Goal: Task Accomplishment & Management: Use online tool/utility

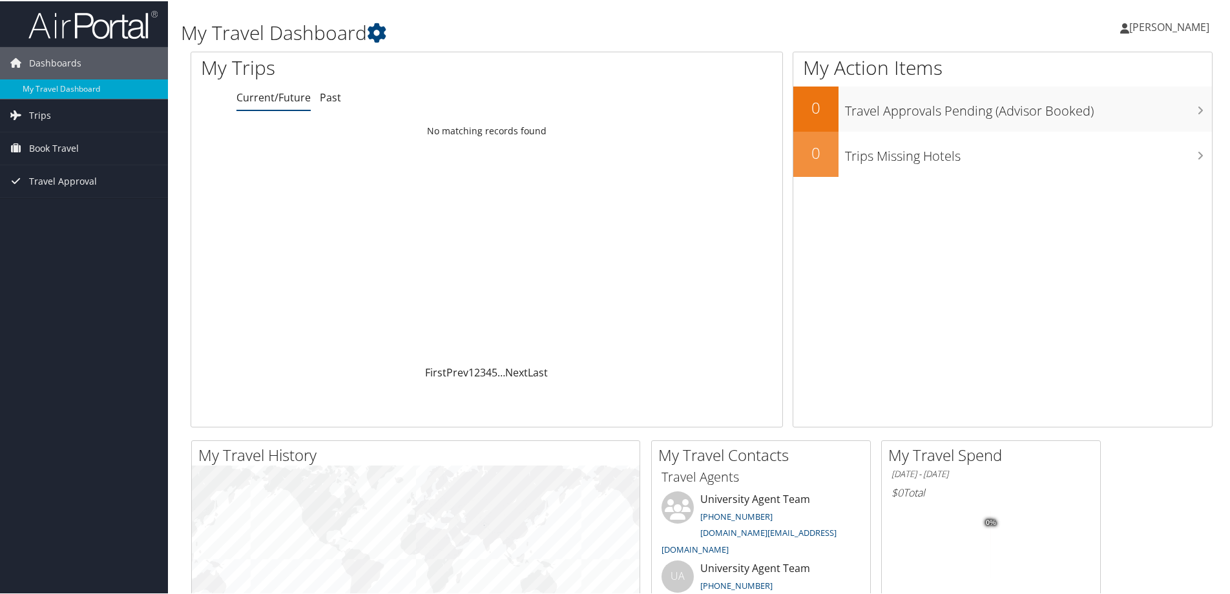
click at [1148, 30] on span "[PERSON_NAME]" at bounding box center [1169, 26] width 80 height 14
click at [1112, 109] on link "View Travel Profile" at bounding box center [1135, 115] width 144 height 22
click at [49, 145] on span "Book Travel" at bounding box center [54, 147] width 50 height 32
click at [58, 209] on link "Book/Manage Online Trips" at bounding box center [84, 211] width 168 height 19
